Goal: Navigation & Orientation: Find specific page/section

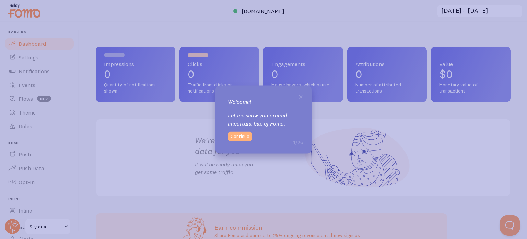
click at [238, 133] on button "Continue" at bounding box center [240, 137] width 24 height 10
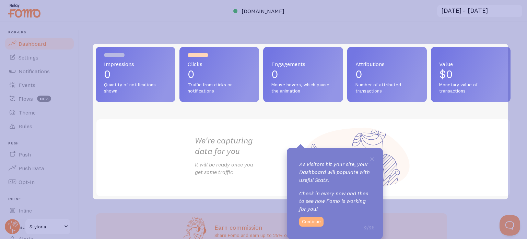
click at [312, 219] on button "Continue" at bounding box center [311, 222] width 24 height 10
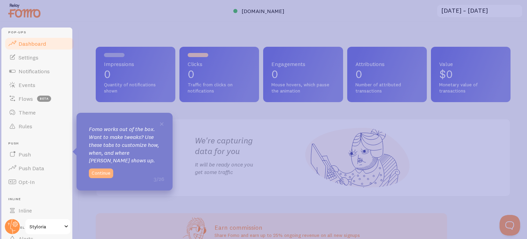
click at [100, 171] on button "Continue" at bounding box center [101, 173] width 24 height 10
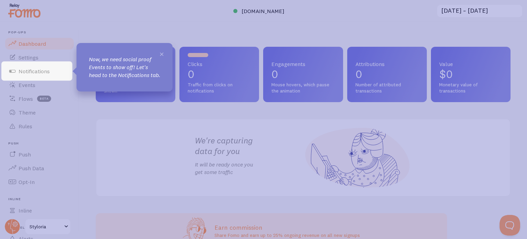
click at [163, 50] on span "×" at bounding box center [161, 53] width 5 height 10
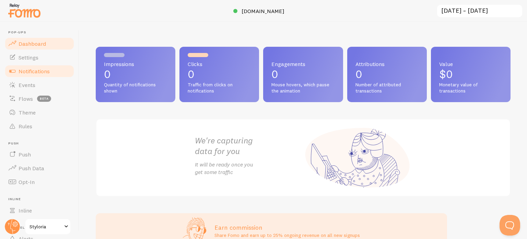
click at [26, 68] on span "Notifications" at bounding box center [34, 71] width 31 height 7
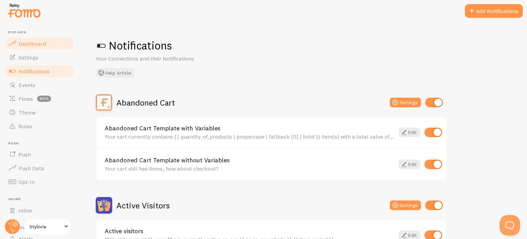
click at [44, 46] on span "Dashboard" at bounding box center [32, 43] width 27 height 7
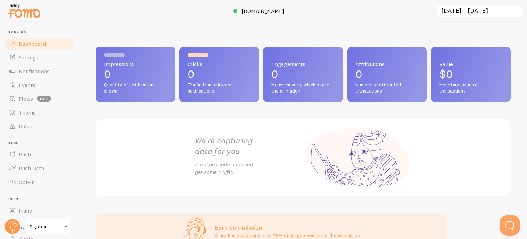
drag, startPoint x: 495, startPoint y: 2, endPoint x: 304, endPoint y: 25, distance: 193.1
click at [304, 25] on div "Impressions 0 Quantity of notifications shown Clicks 0 Traffic from clicks on n…" at bounding box center [303, 130] width 448 height 217
